Goal: Task Accomplishment & Management: Manage account settings

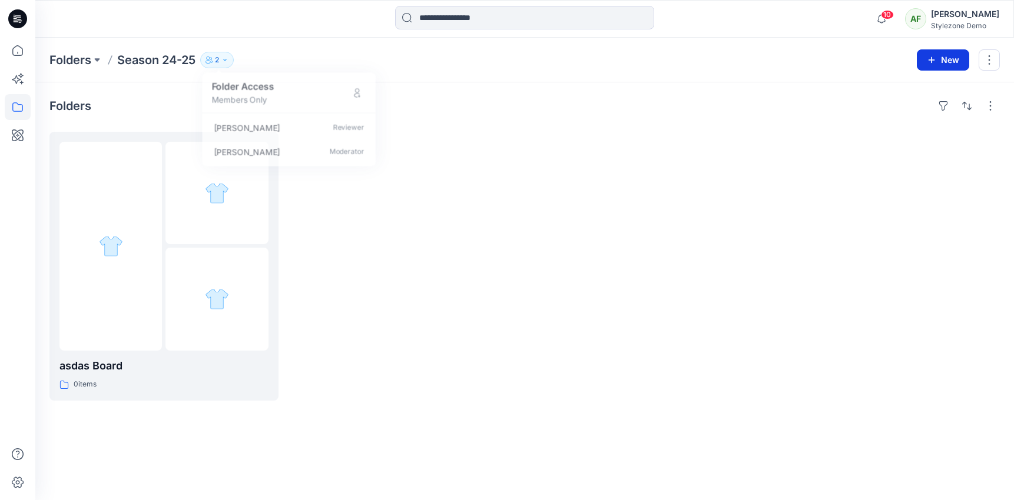
click at [932, 61] on icon "button" at bounding box center [931, 60] width 6 height 6
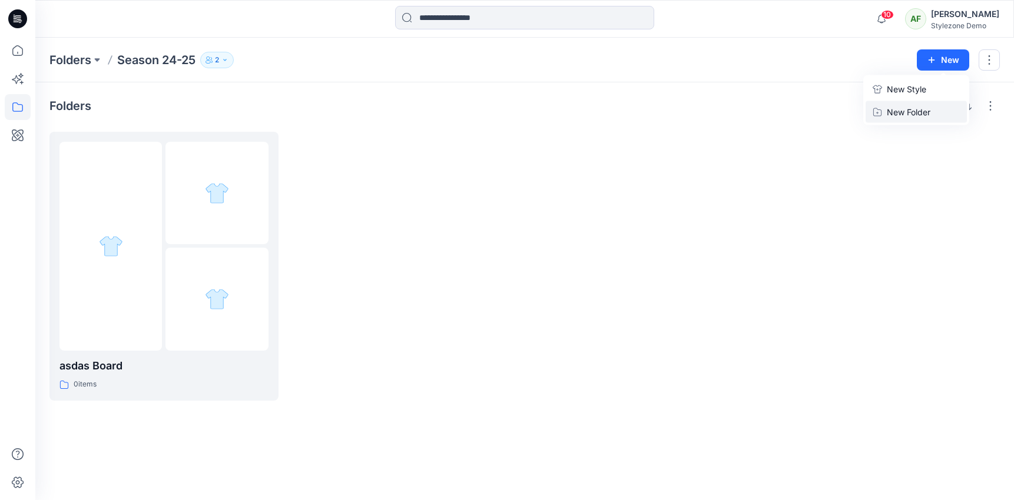
click at [918, 112] on p "New Folder" at bounding box center [909, 112] width 44 height 12
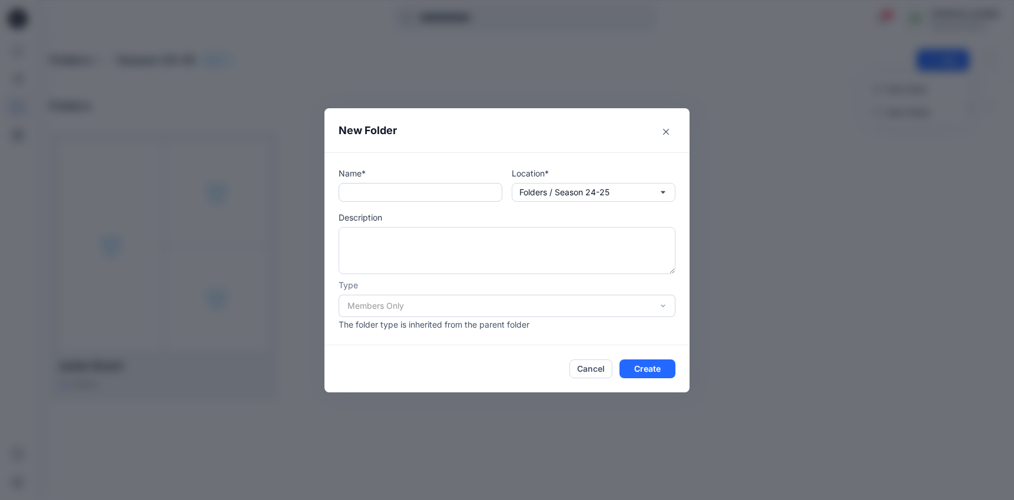
click at [464, 190] on input "text" at bounding box center [421, 192] width 164 height 19
type input "**********"
click at [652, 374] on button "Create" at bounding box center [647, 369] width 56 height 19
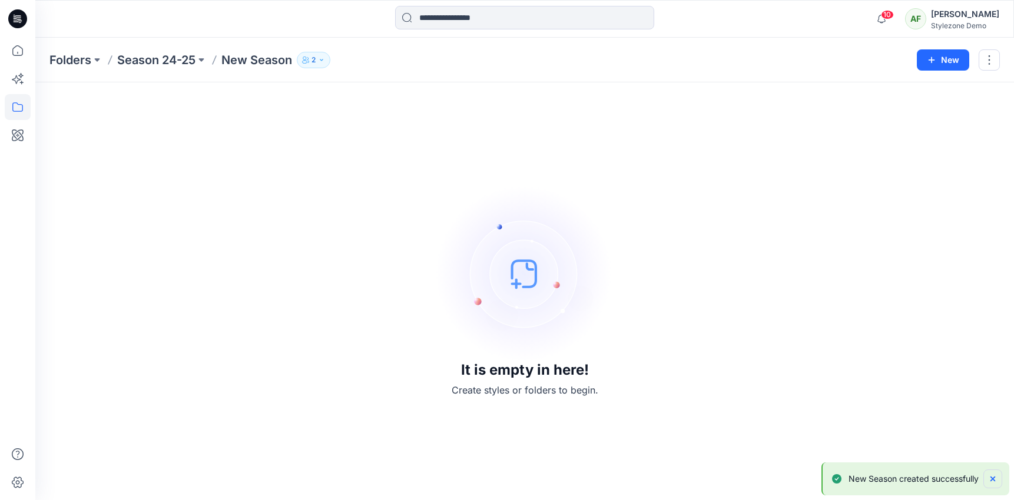
click at [993, 475] on icon "Notifications-bottom-right" at bounding box center [992, 479] width 9 height 9
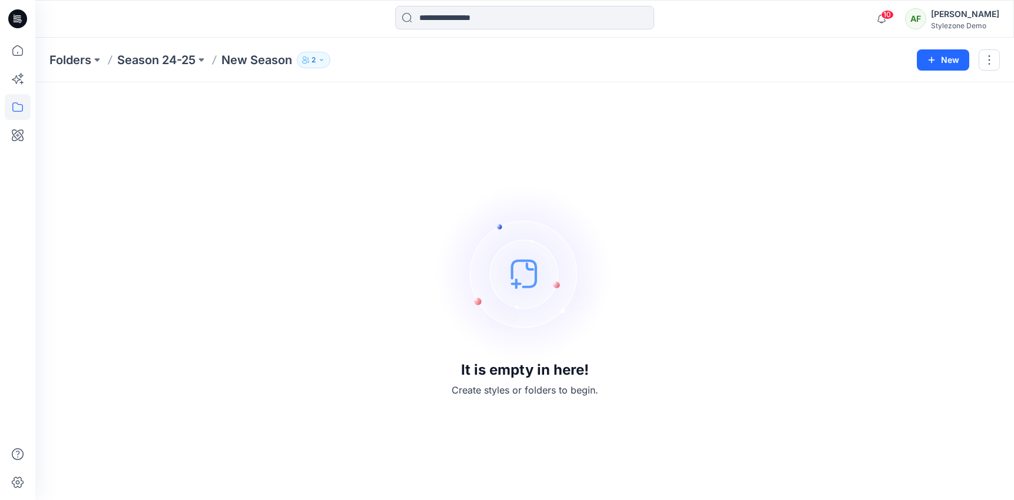
click at [316, 60] on p "2" at bounding box center [313, 60] width 4 height 13
click at [228, 140] on div "It is empty in here! Create styles or folders to begin." at bounding box center [524, 292] width 950 height 390
click at [4, 57] on div at bounding box center [17, 250] width 35 height 500
click at [14, 51] on icon at bounding box center [18, 51] width 26 height 26
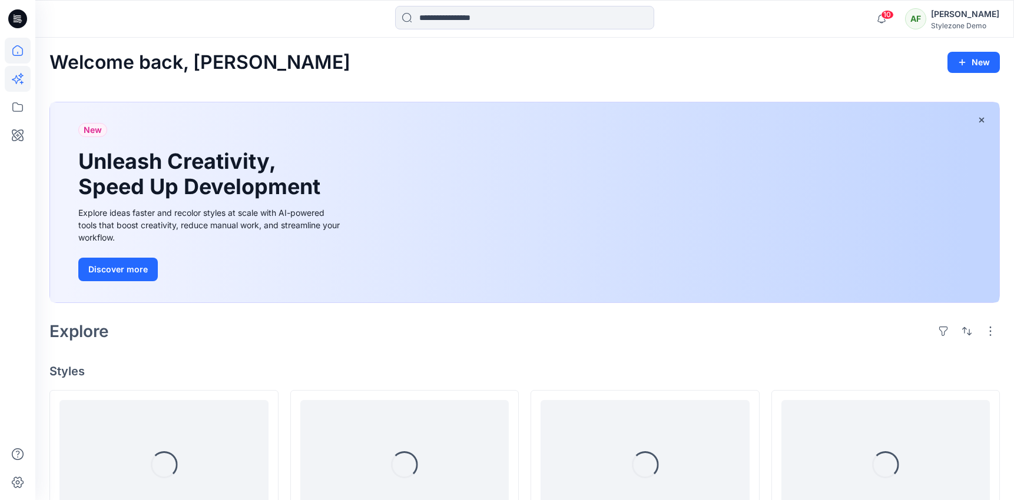
click at [22, 89] on icon at bounding box center [18, 79] width 26 height 26
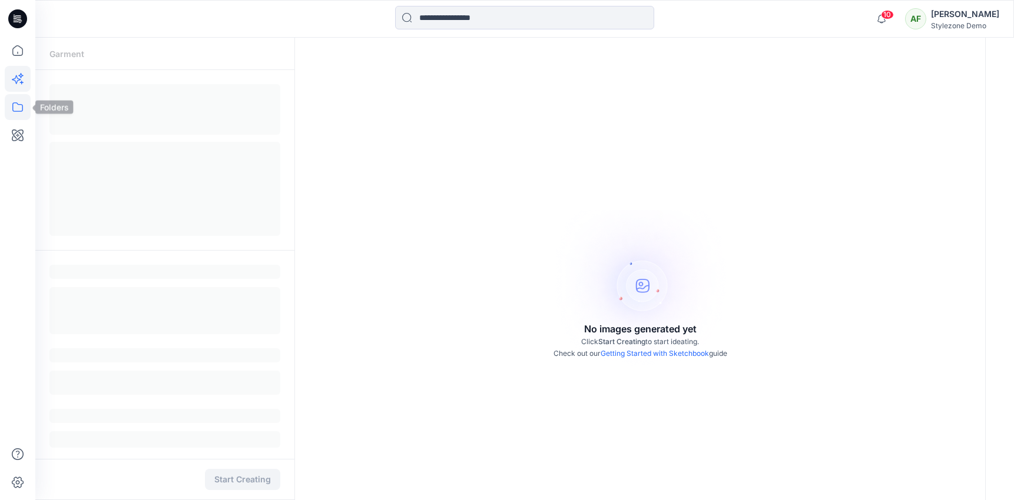
click at [22, 102] on icon at bounding box center [18, 107] width 26 height 26
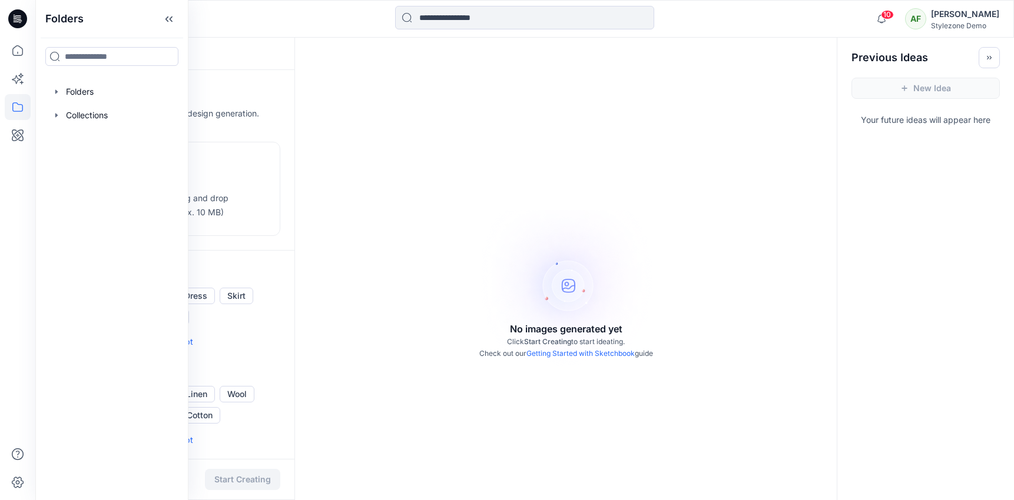
click at [22, 111] on icon at bounding box center [17, 106] width 11 height 9
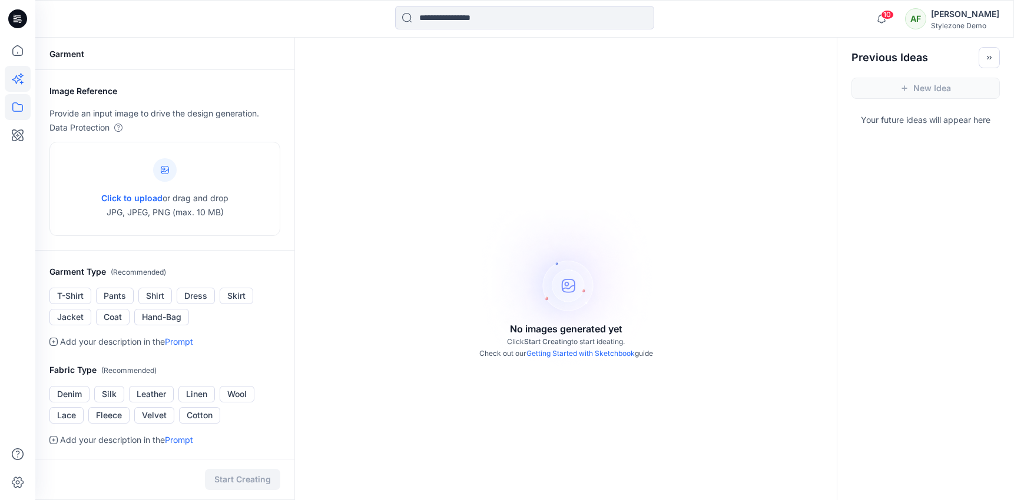
click at [22, 111] on icon at bounding box center [17, 106] width 11 height 9
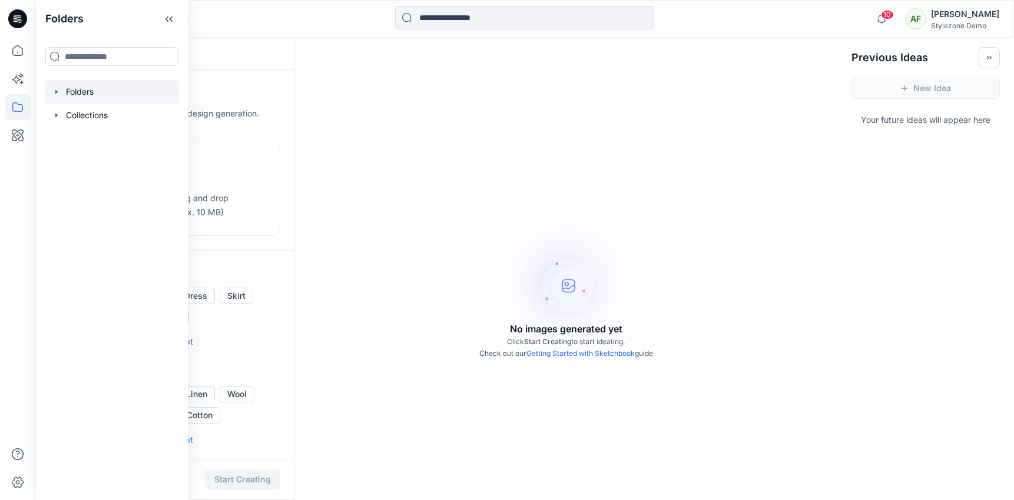
click at [108, 95] on div at bounding box center [112, 92] width 134 height 24
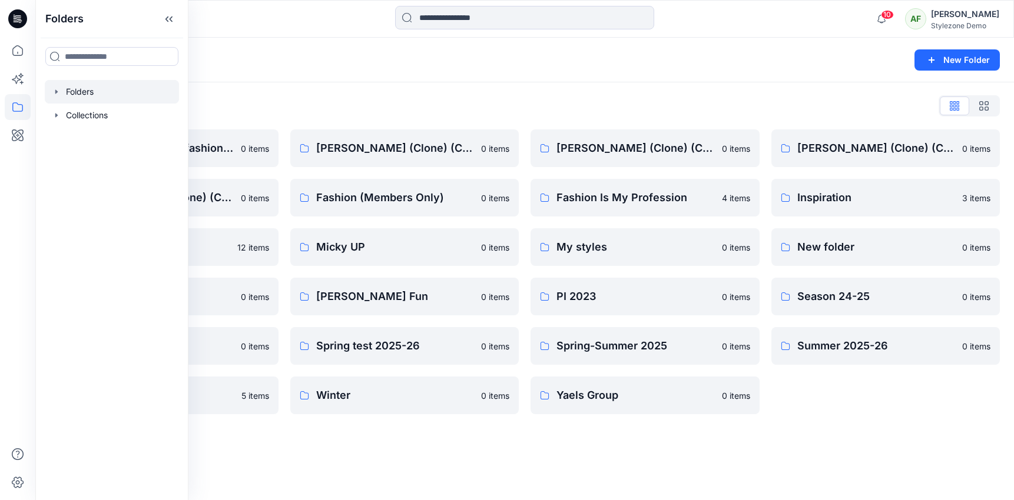
click at [347, 60] on div "Folders" at bounding box center [478, 60] width 858 height 16
